Goal: Find specific page/section: Find specific page/section

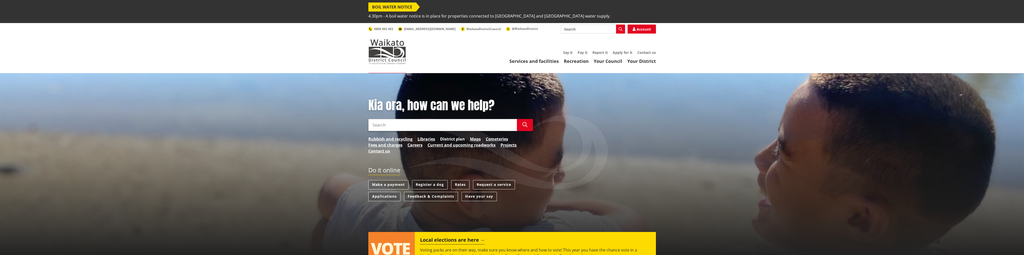
click at [457, 136] on link "District plan" at bounding box center [452, 139] width 25 height 6
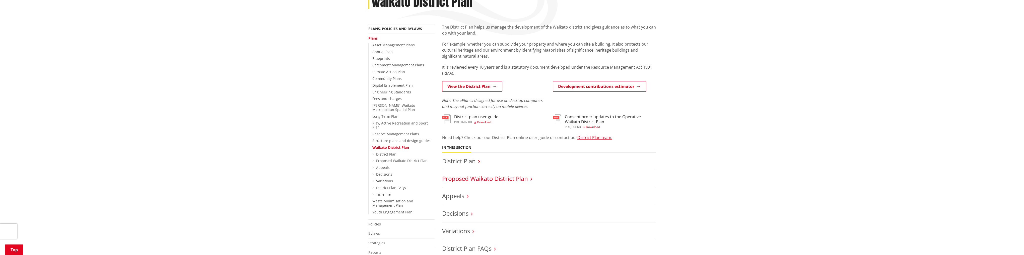
scroll to position [125, 0]
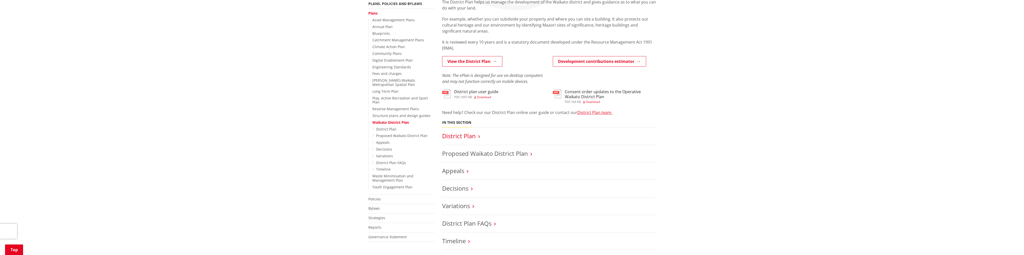
click at [471, 132] on link "District Plan" at bounding box center [459, 136] width 34 height 8
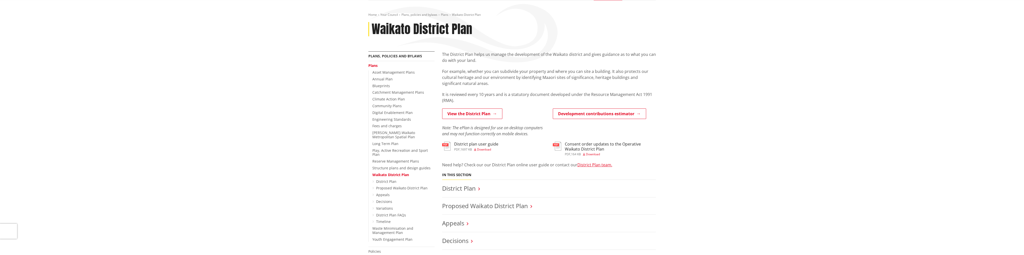
scroll to position [100, 0]
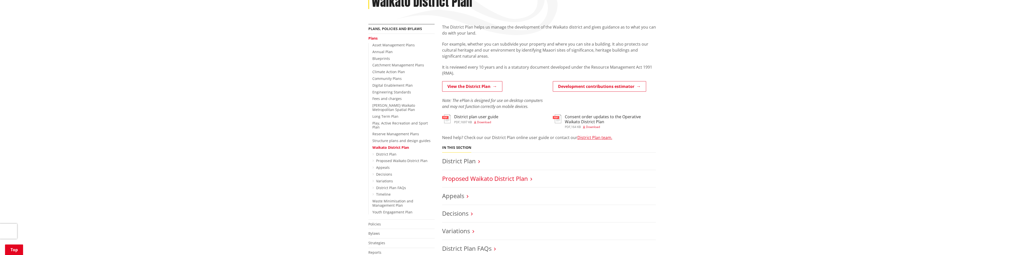
click at [473, 175] on link "Proposed Waikato District Plan" at bounding box center [485, 179] width 86 height 8
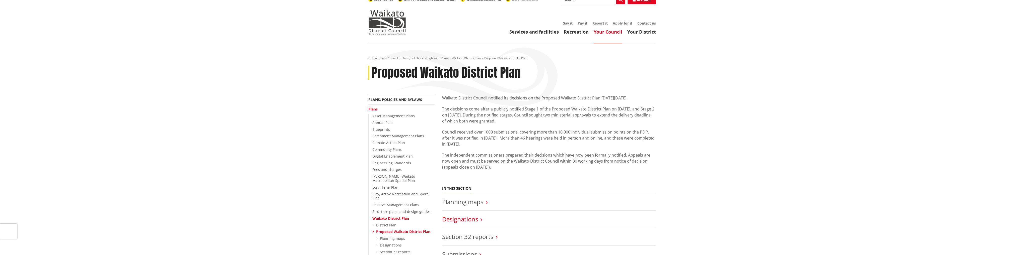
scroll to position [50, 0]
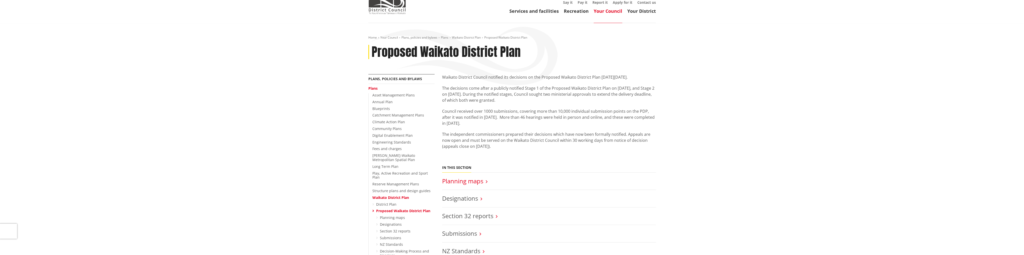
click at [472, 177] on link "Planning maps" at bounding box center [462, 181] width 41 height 8
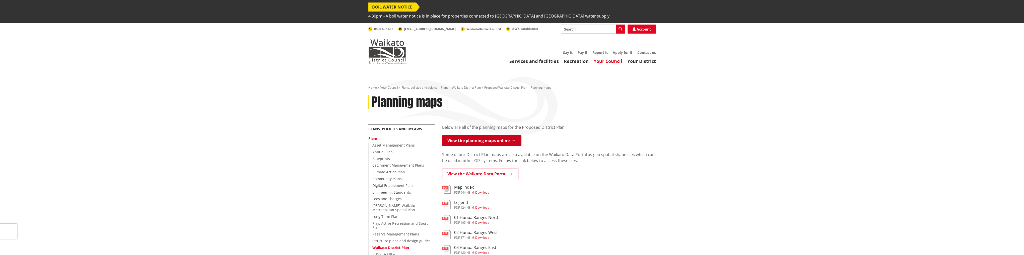
click at [493, 136] on link "View the planning maps online" at bounding box center [481, 141] width 79 height 11
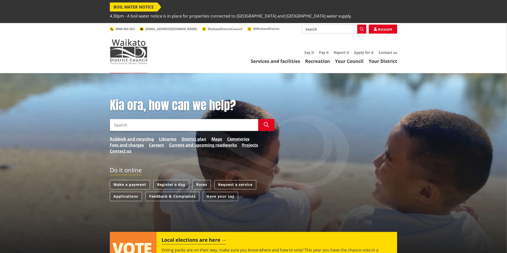
click at [64, 114] on div "Kia ora, how can we help? Search Search Rubbish and recycling Libraries Distric…" at bounding box center [253, 165] width 507 height 184
click at [195, 136] on link "District plan" at bounding box center [194, 139] width 25 height 6
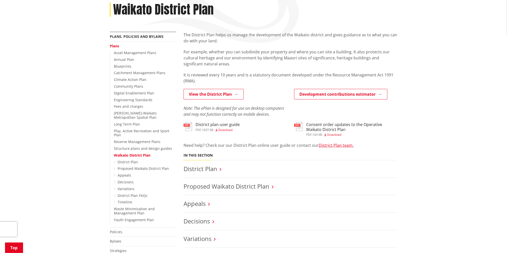
scroll to position [125, 0]
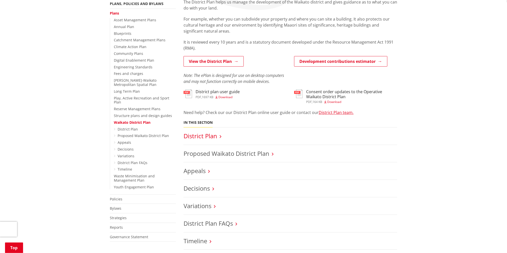
click at [211, 132] on link "District Plan" at bounding box center [201, 136] width 34 height 8
